Goal: Task Accomplishment & Management: Use online tool/utility

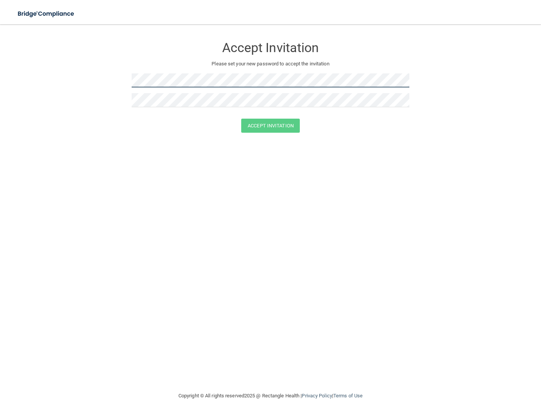
click at [96, 79] on form "Accept Invitation Please set your new password to accept the invitation Accept …" at bounding box center [270, 87] width 510 height 110
click at [270, 133] on form "Accept Invitation Please set your new password to accept the invitation Accept …" at bounding box center [270, 87] width 510 height 110
click at [269, 125] on button "Accept Invitation" at bounding box center [270, 126] width 59 height 14
drag, startPoint x: 63, startPoint y: 18, endPoint x: 68, endPoint y: 19, distance: 5.2
click at [63, 18] on img at bounding box center [46, 14] width 70 height 16
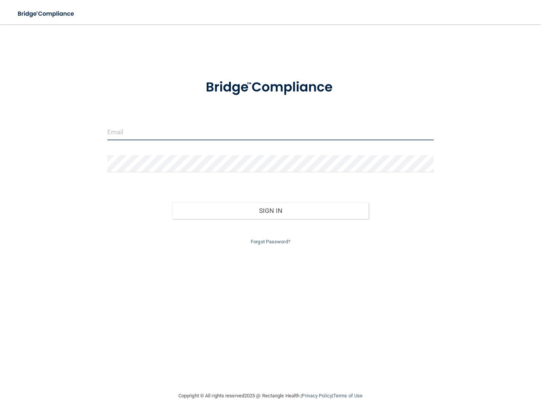
type input "[EMAIL_ADDRESS][DOMAIN_NAME]"
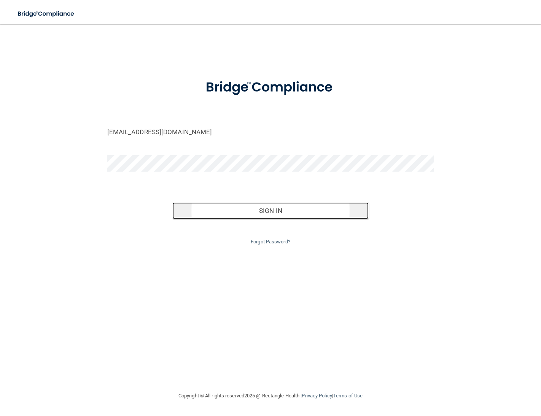
click at [249, 214] on button "Sign In" at bounding box center [270, 210] width 196 height 17
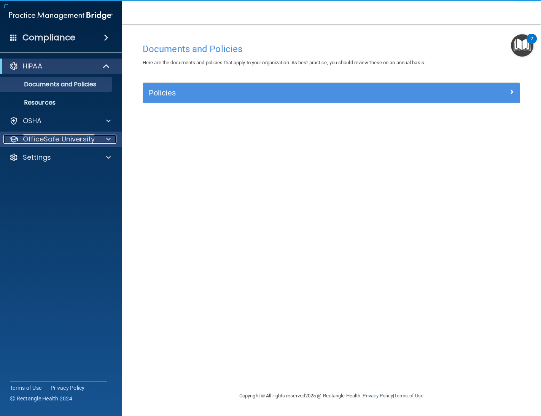
click at [111, 138] on div at bounding box center [107, 139] width 19 height 9
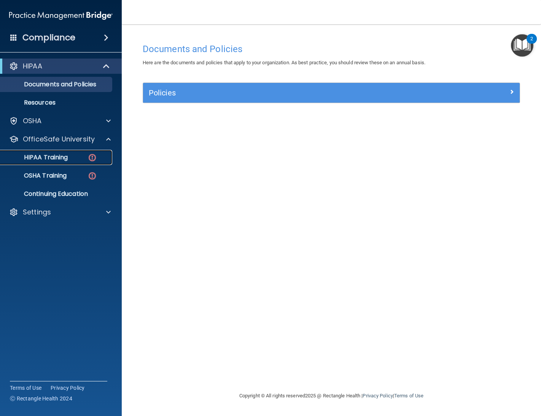
click at [70, 156] on div "HIPAA Training" at bounding box center [57, 158] width 104 height 8
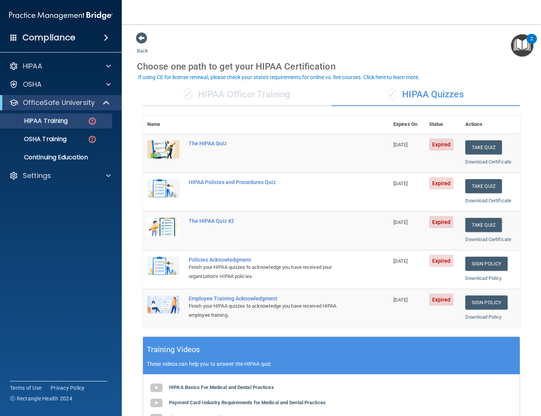
click at [527, 46] on img "Open Resource Center, 2 new notifications" at bounding box center [522, 45] width 22 height 22
